Goal: Communication & Community: Answer question/provide support

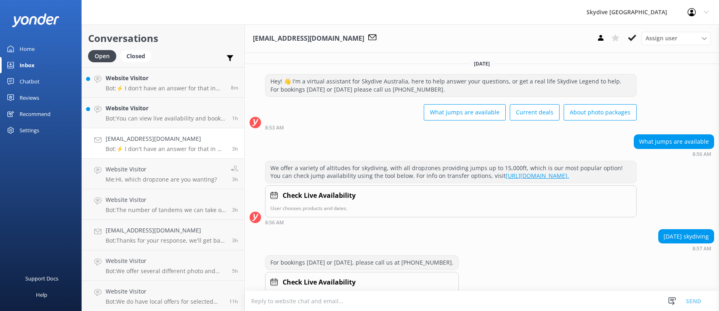
scroll to position [213, 0]
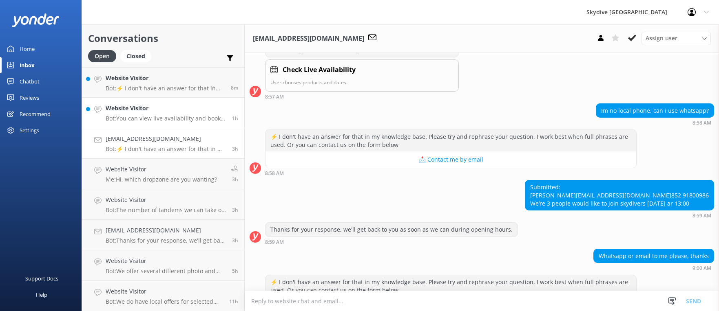
click at [160, 119] on p "Bot: You can view live availability and book your Sydney Wollongong Tandem Skyd…" at bounding box center [166, 118] width 120 height 7
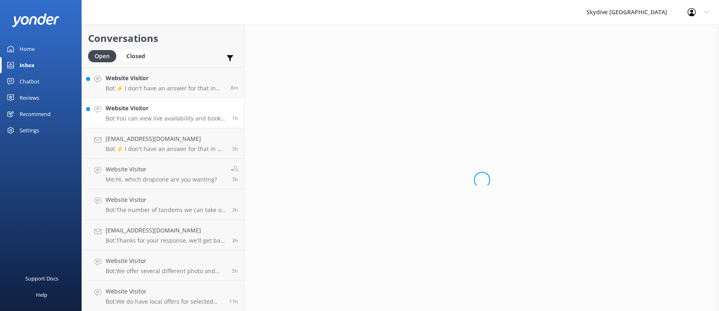
click at [167, 88] on p "Bot: ⚡ I don't have an answer for that in my knowledge base. Please try and rep…" at bounding box center [165, 88] width 119 height 7
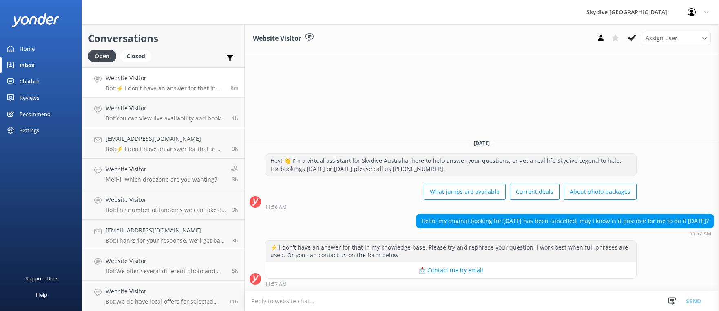
click at [537, 295] on textarea at bounding box center [482, 301] width 474 height 20
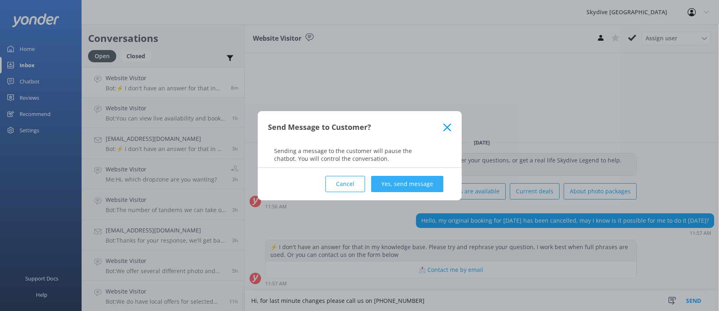
type textarea "Hi, for last minute changes please call us on [PHONE_NUMBER]"
click at [414, 185] on button "Yes, send message" at bounding box center [407, 184] width 72 height 16
